Goal: Information Seeking & Learning: Learn about a topic

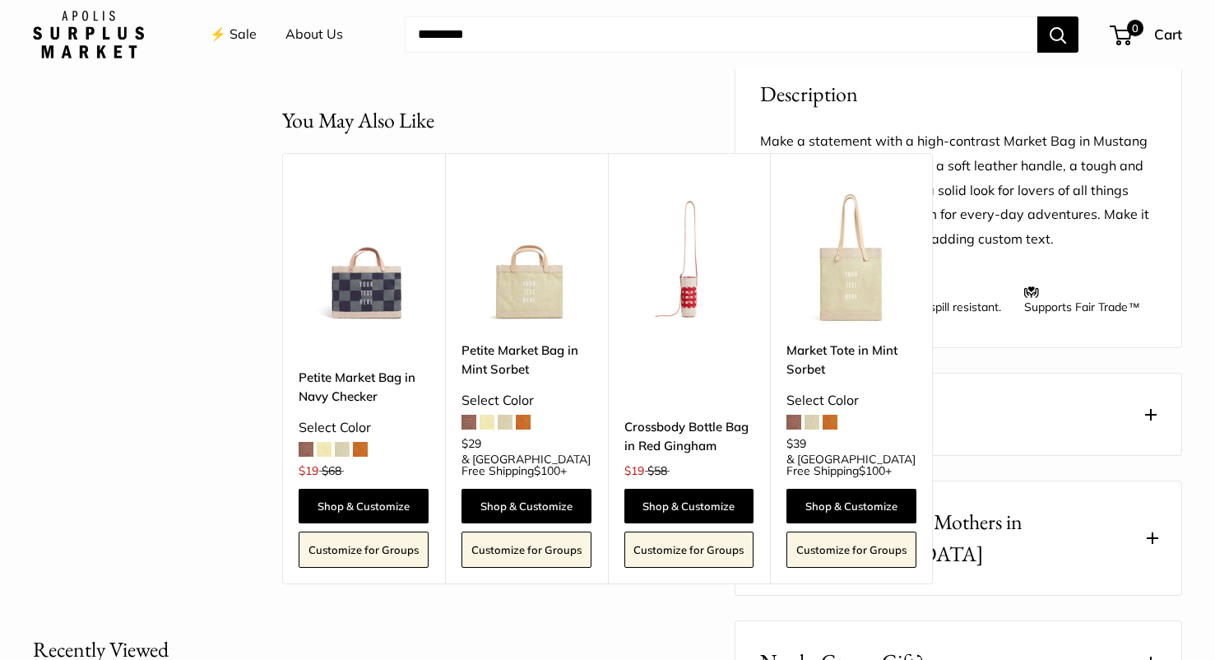
scroll to position [650, 0]
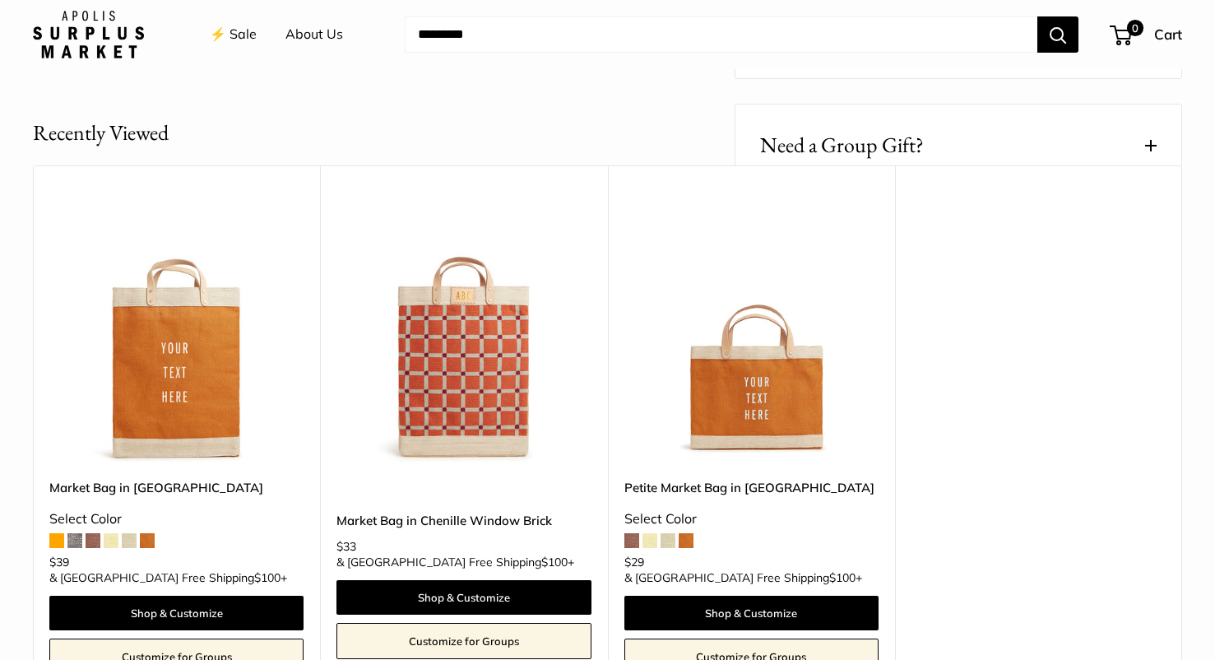
scroll to position [1166, 0]
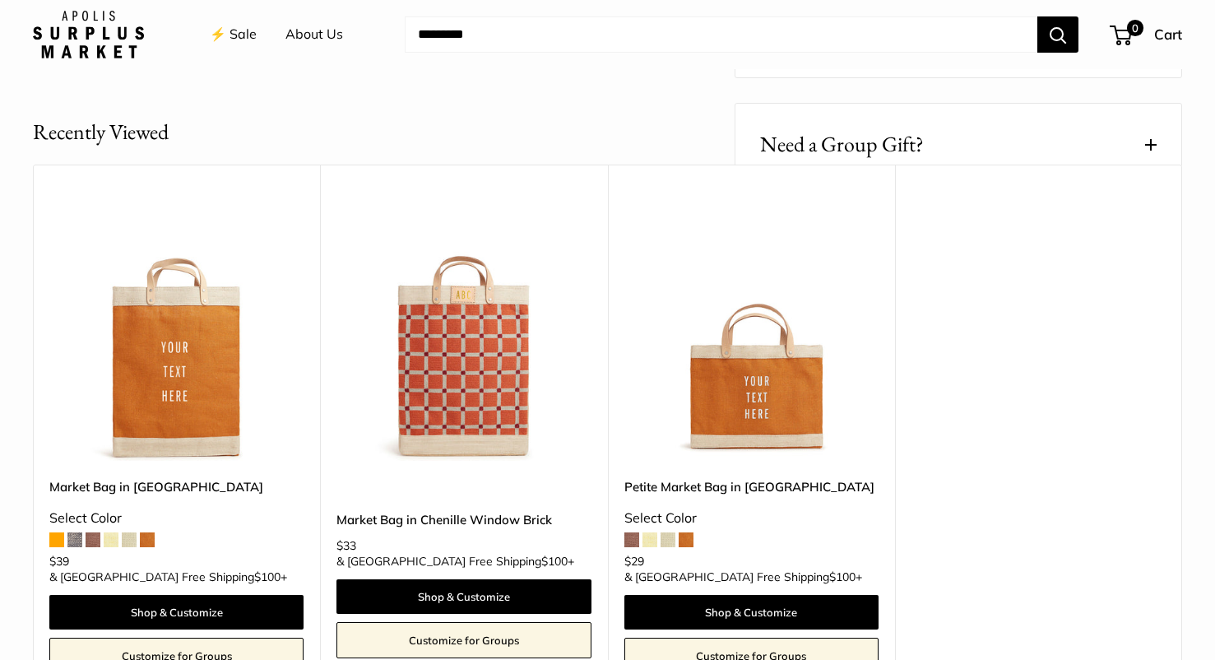
click at [1149, 139] on span at bounding box center [1151, 145] width 12 height 12
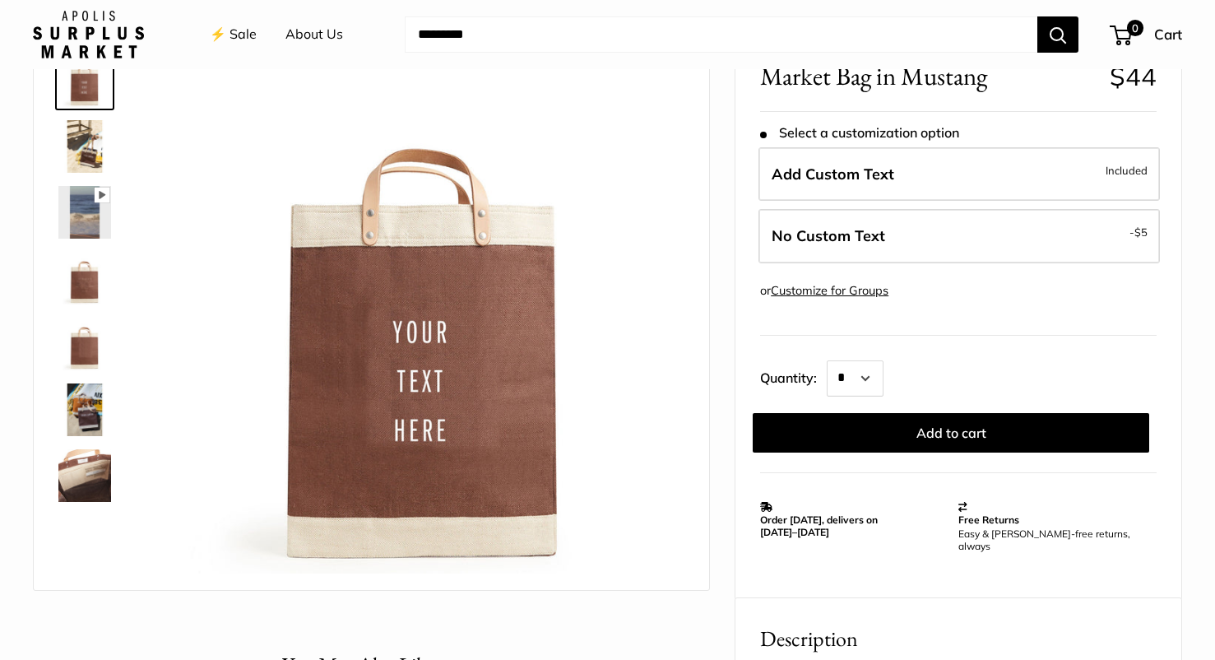
scroll to position [0, 0]
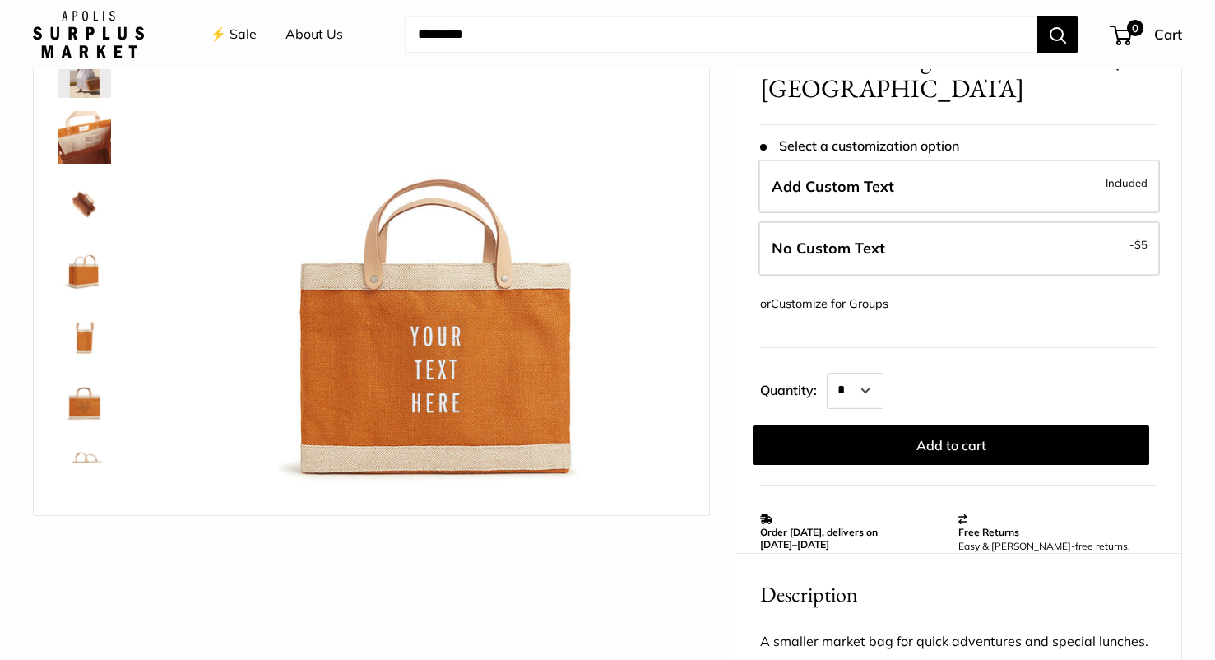
scroll to position [196, 0]
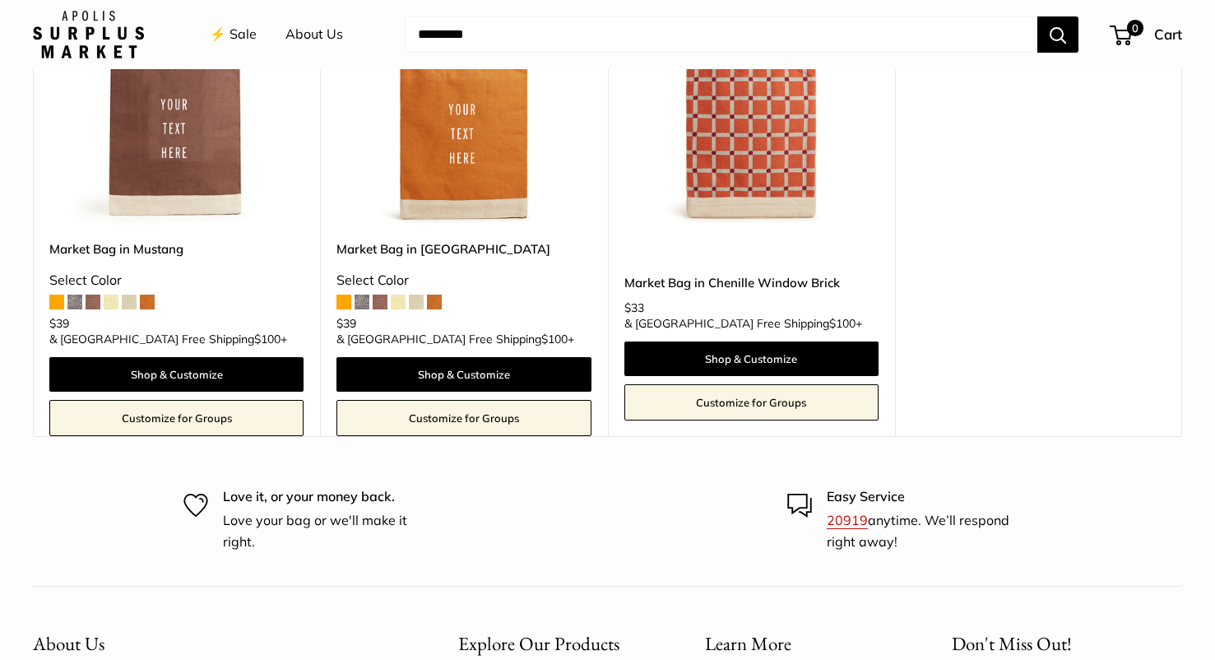
scroll to position [1938, 0]
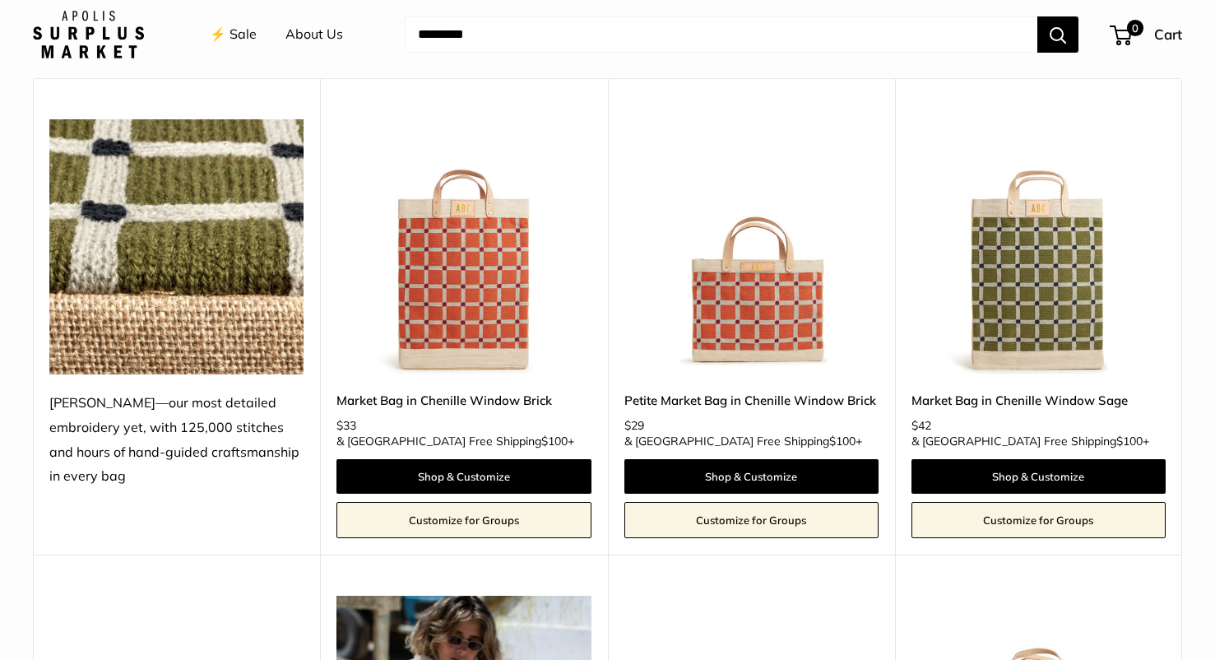
scroll to position [751, 0]
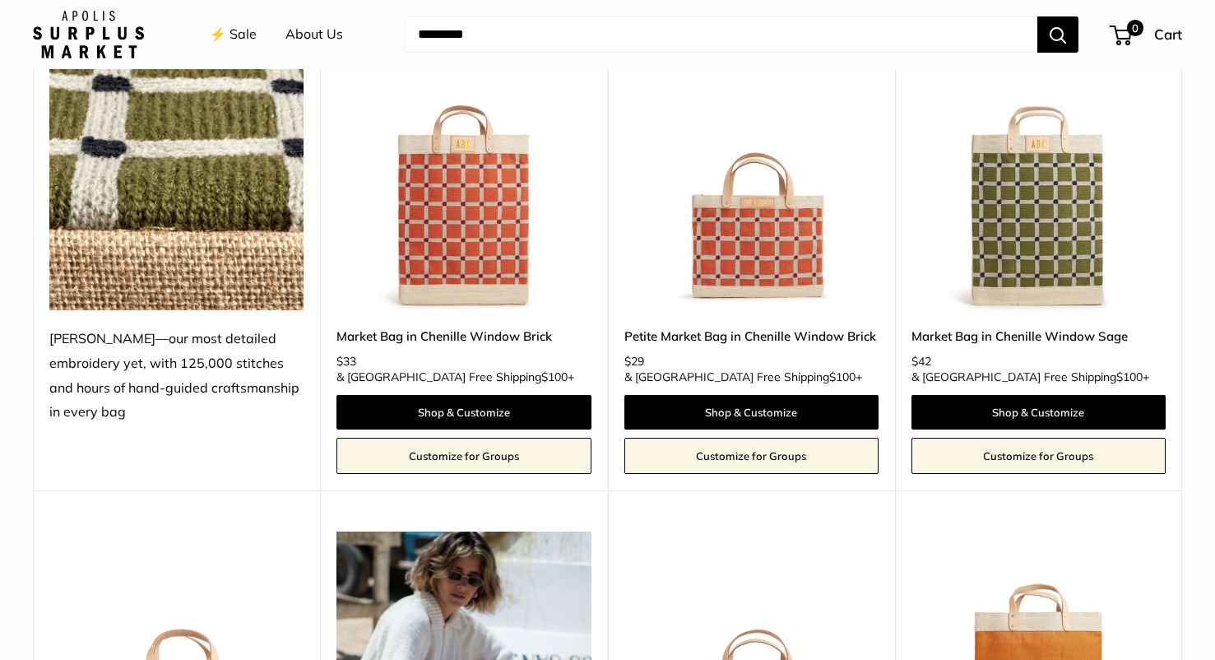
click at [0, 0] on img at bounding box center [0, 0] width 0 height 0
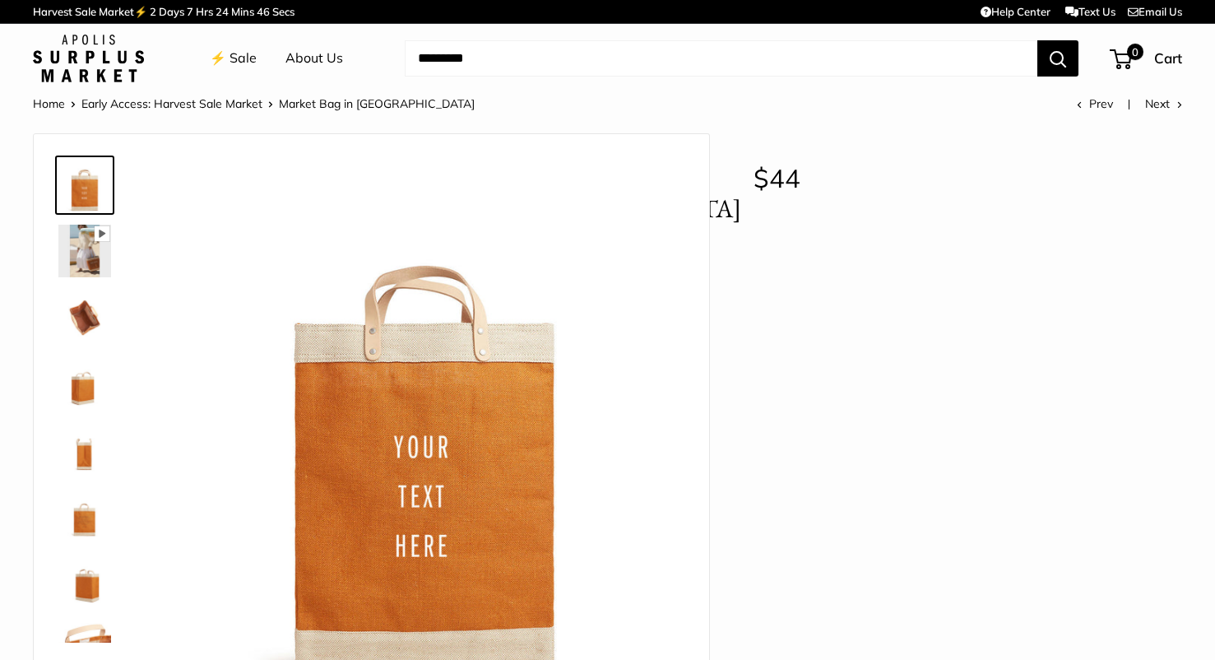
click at [253, 61] on ul "⚡️ Sale About Us" at bounding box center [291, 58] width 162 height 53
click at [245, 59] on link "⚡️ Sale" at bounding box center [233, 58] width 47 height 25
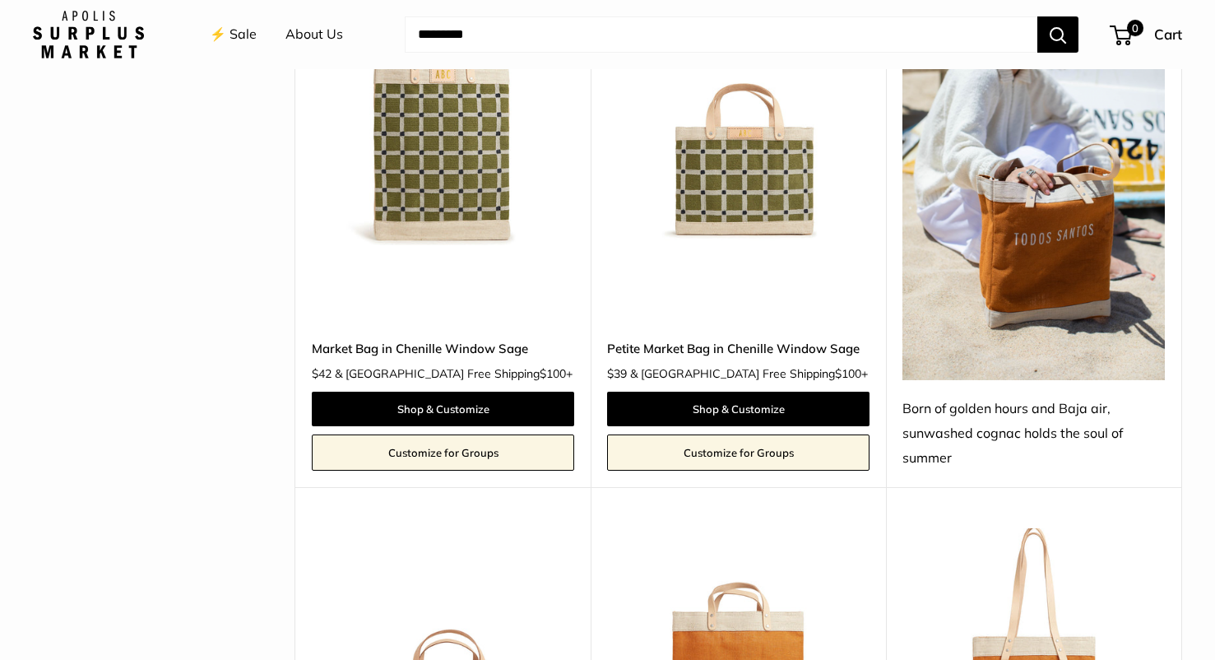
scroll to position [733, 0]
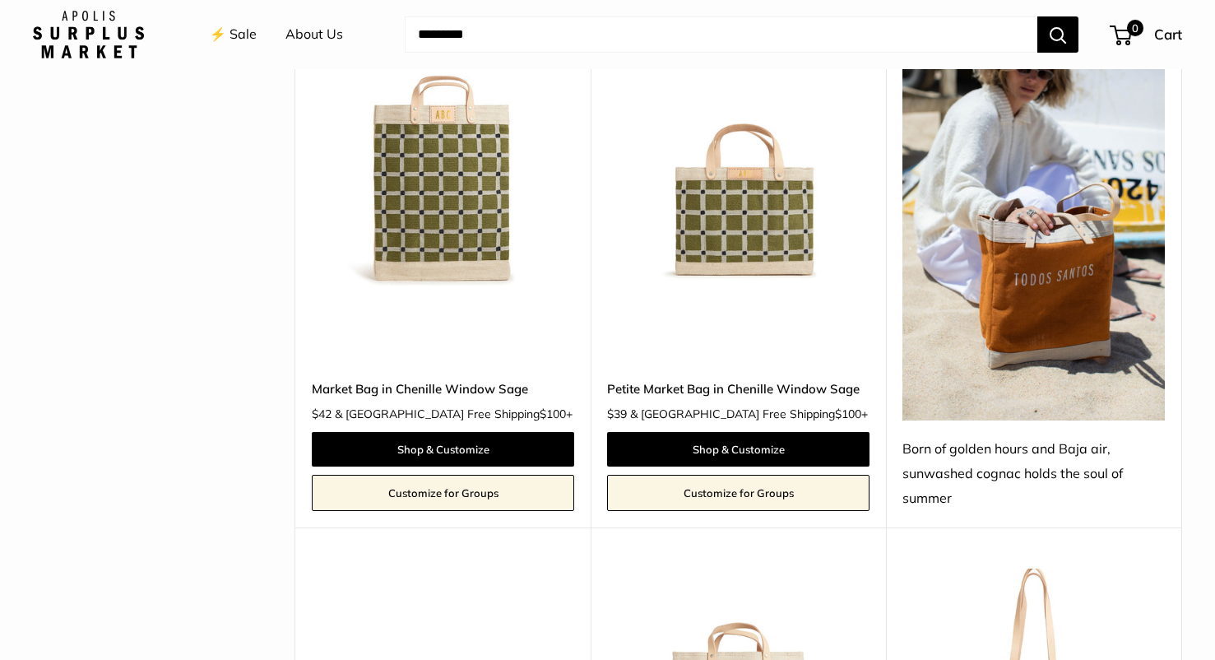
click at [0, 0] on img at bounding box center [0, 0] width 0 height 0
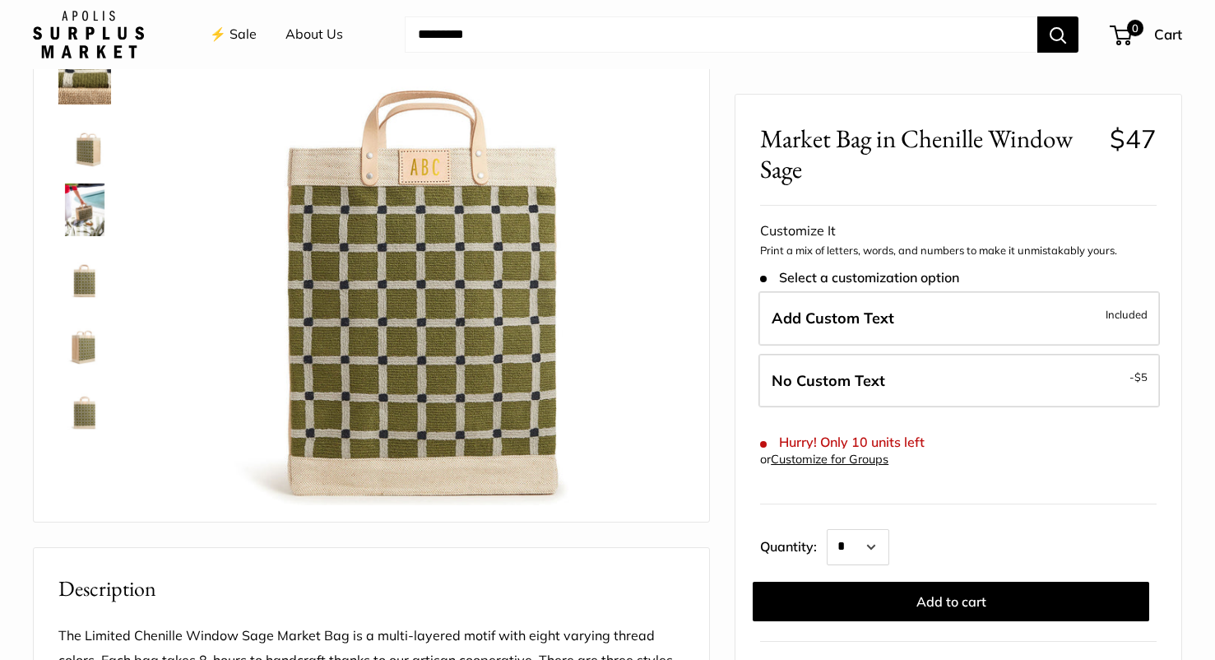
scroll to position [172, 0]
click at [720, 401] on div at bounding box center [607, 647] width 1149 height 1373
click at [724, 280] on div at bounding box center [607, 647] width 1149 height 1373
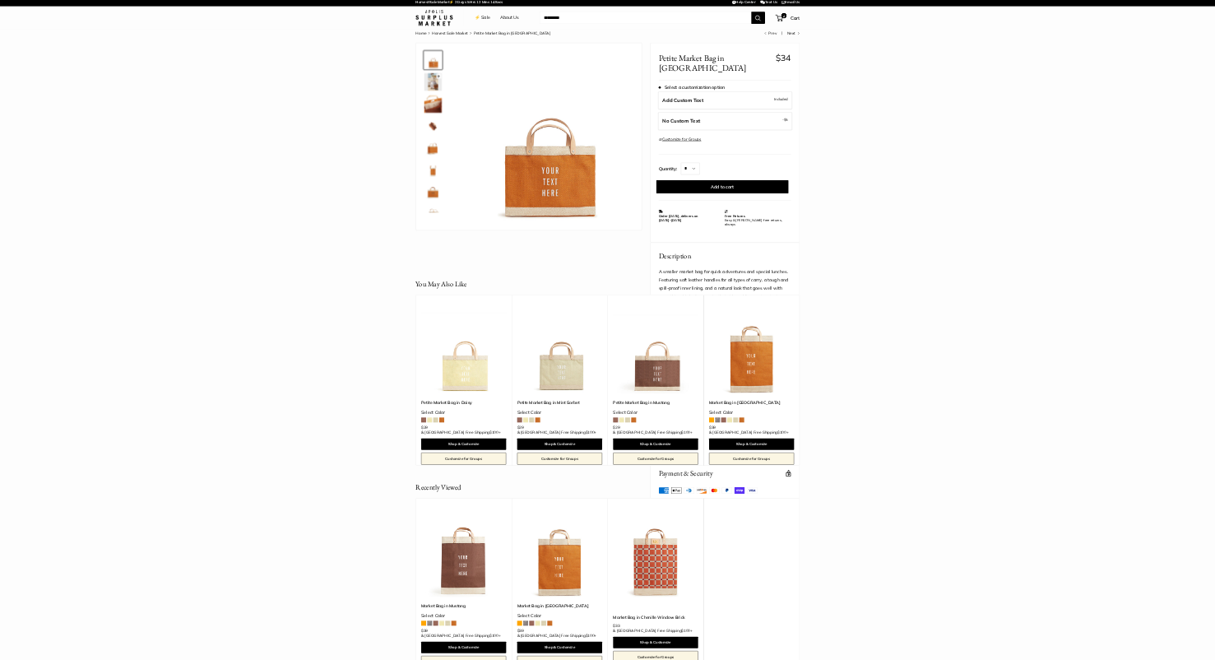
scroll to position [7, 0]
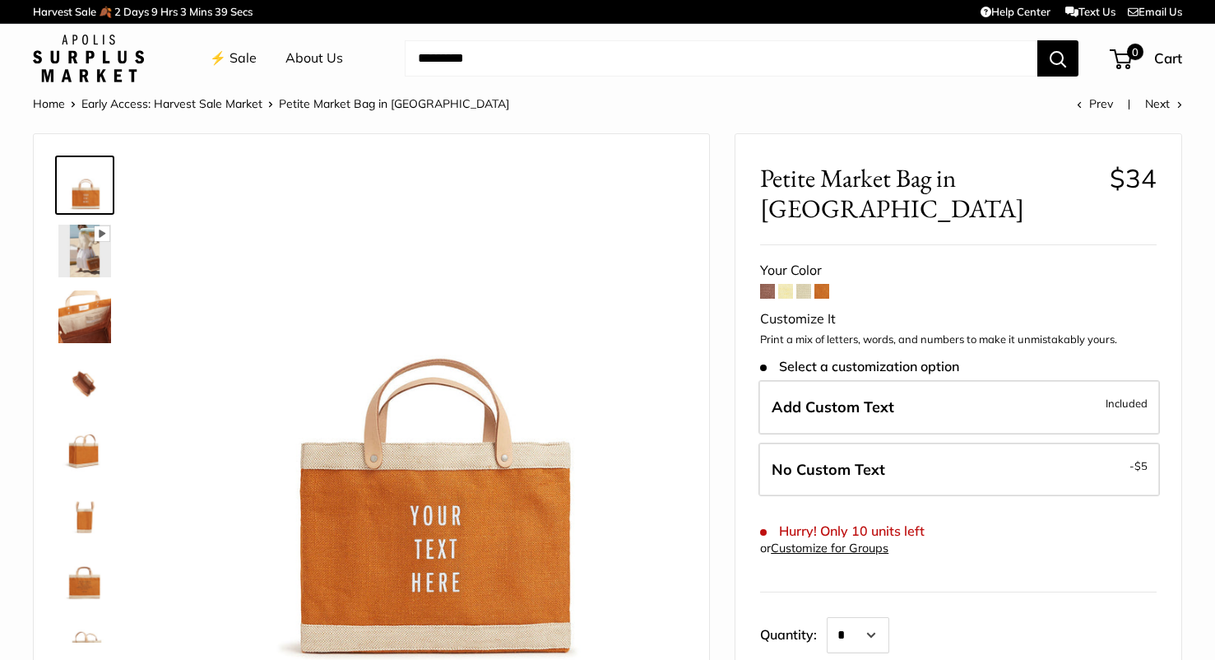
click at [235, 63] on link "⚡️ Sale" at bounding box center [233, 58] width 47 height 25
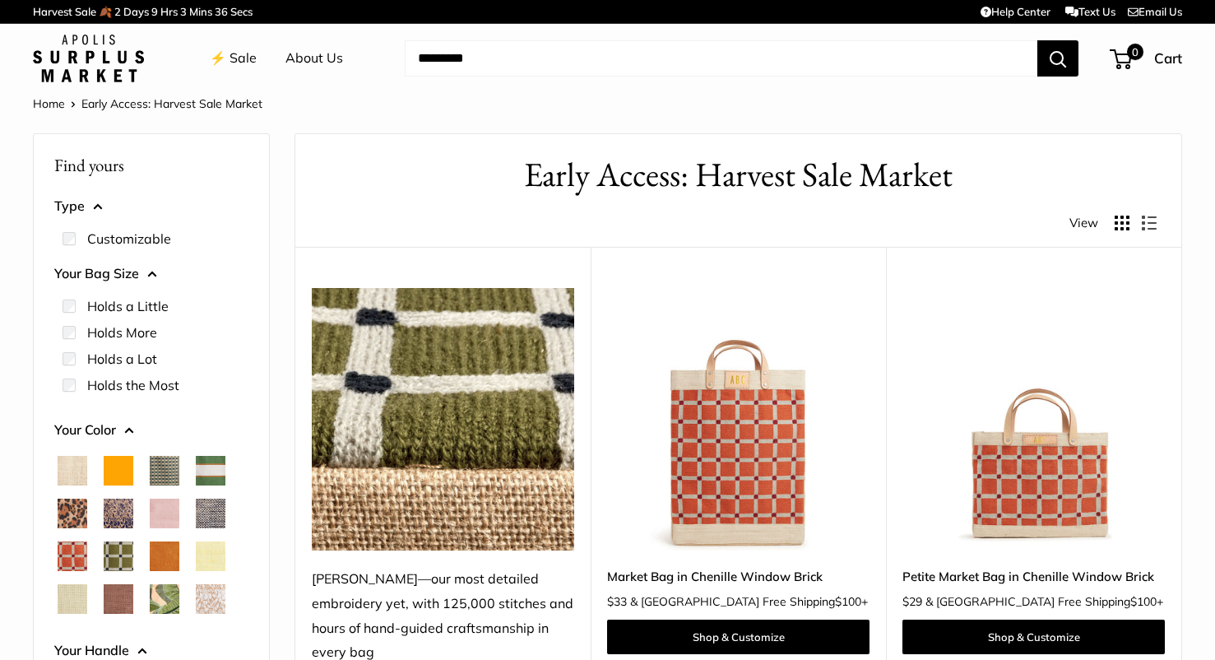
click at [0, 0] on img at bounding box center [0, 0] width 0 height 0
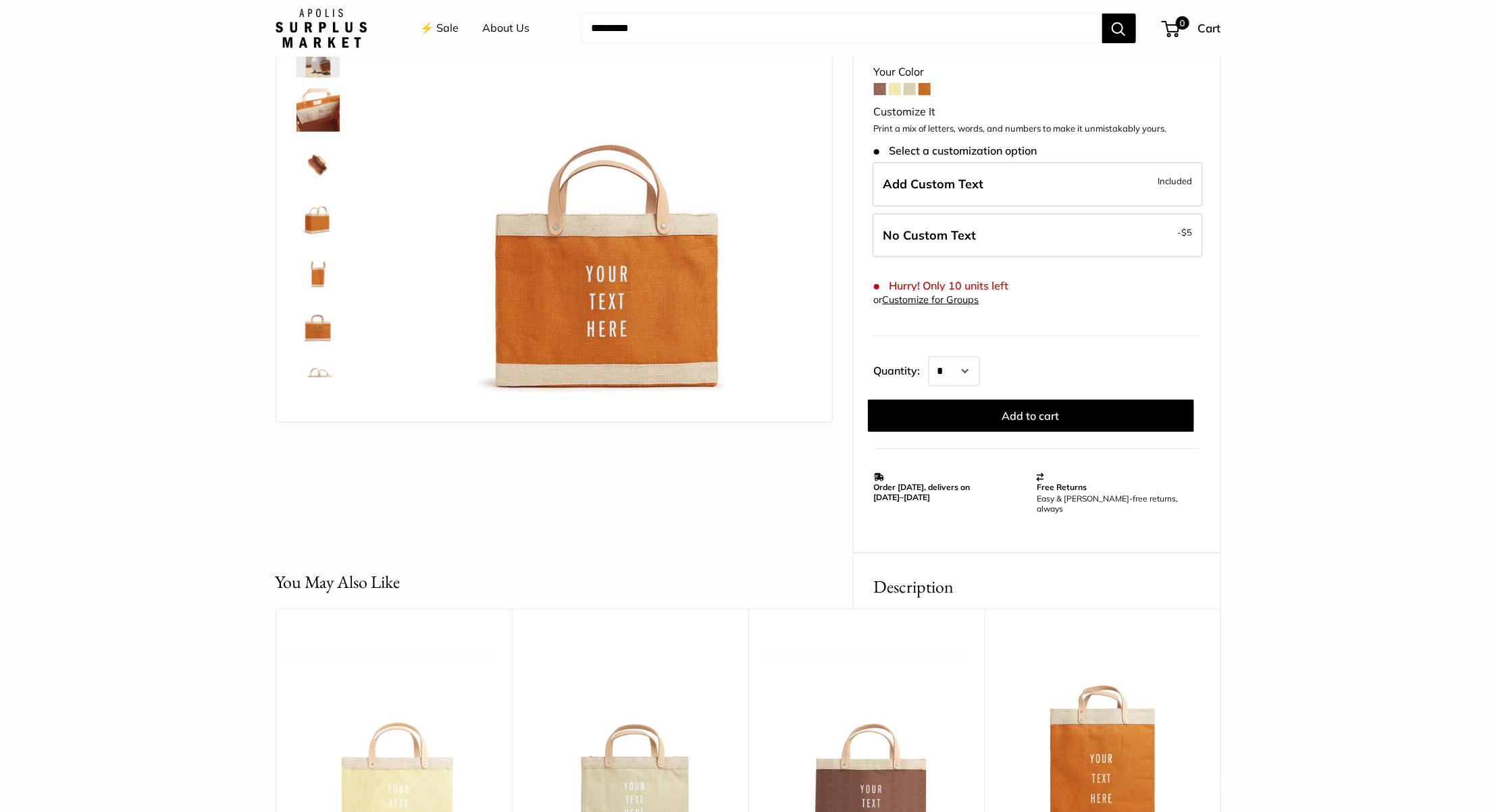
scroll to position [148, 0]
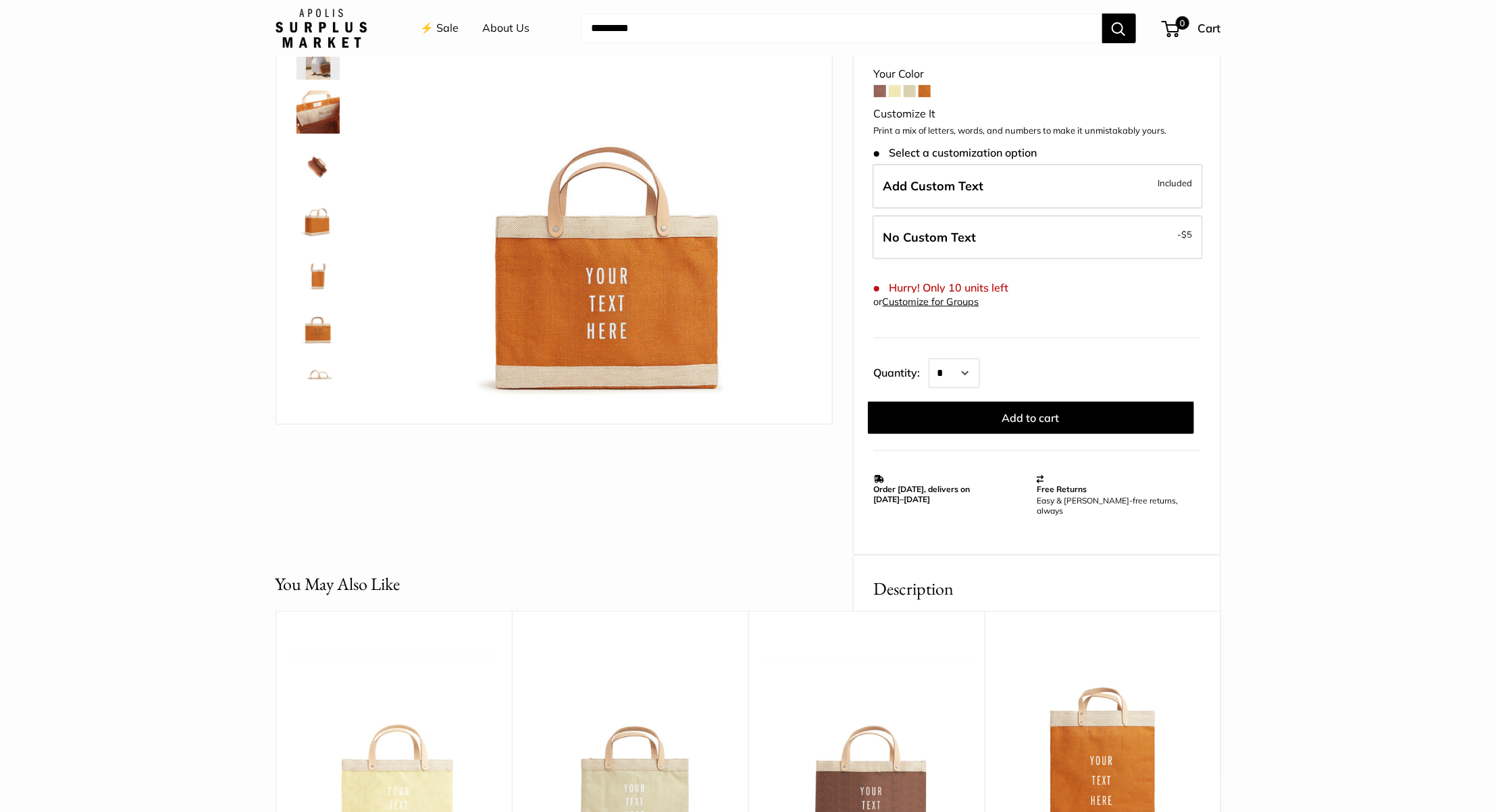
click at [961, 576] on h2 "Description" at bounding box center [1036, 589] width 326 height 26
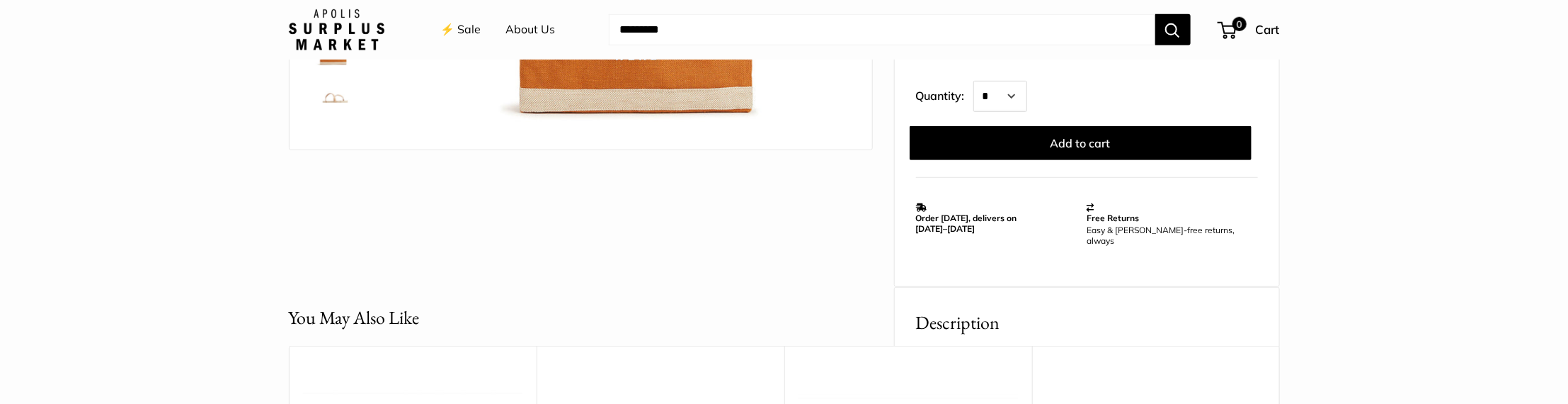
scroll to position [476, 0]
